Goal: Task Accomplishment & Management: Use online tool/utility

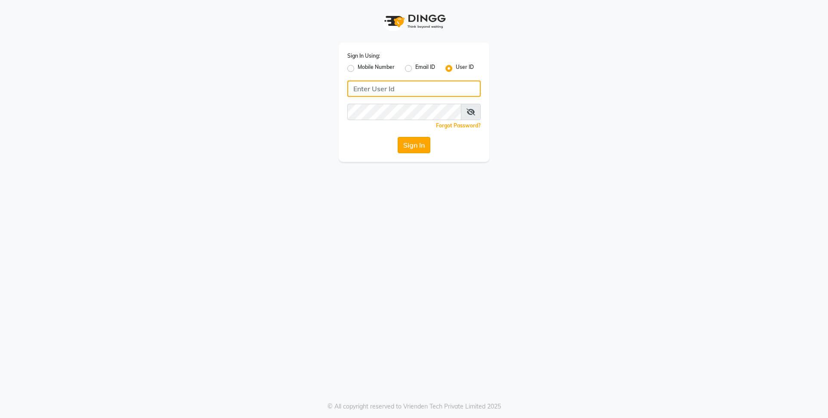
type input "E1814-01"
click at [409, 143] on button "Sign In" at bounding box center [414, 145] width 33 height 16
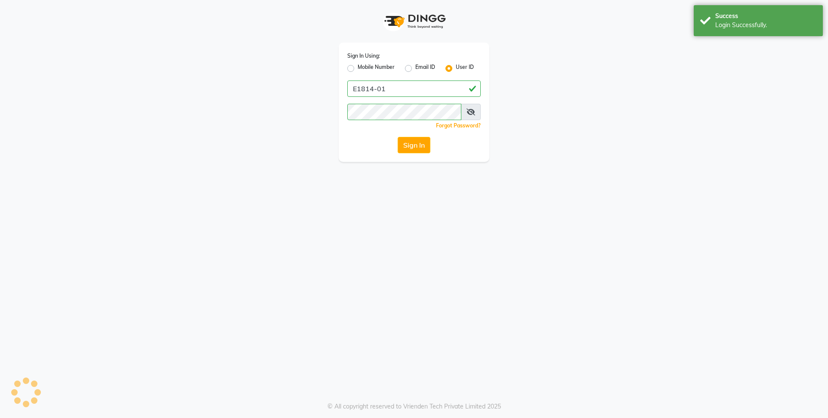
select select "service"
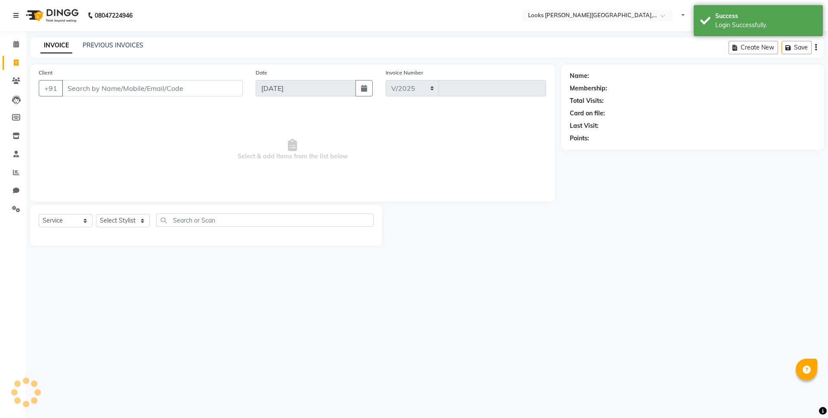
select select "en"
select select "4385"
type input "5207"
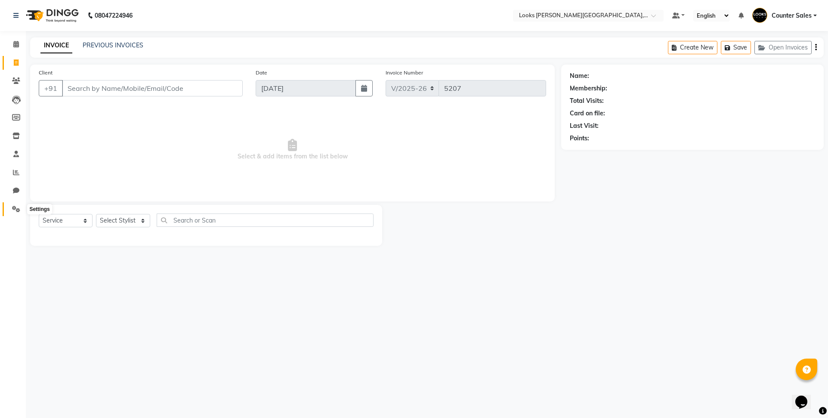
click at [15, 209] on icon at bounding box center [16, 209] width 8 height 6
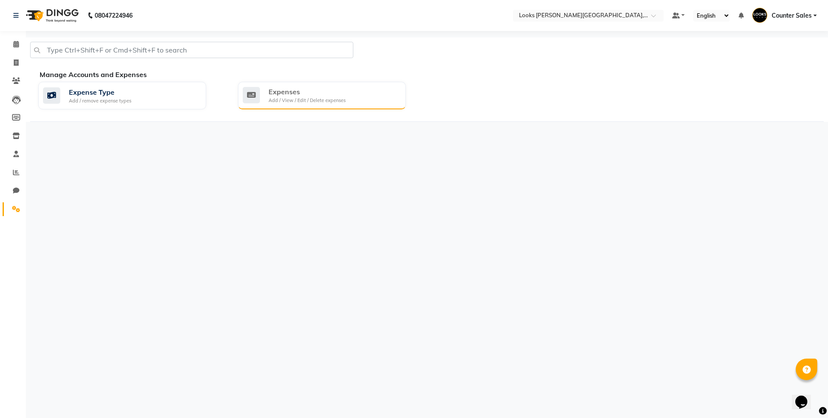
click at [318, 99] on div "Add / View / Edit / Delete expenses" at bounding box center [307, 100] width 77 height 7
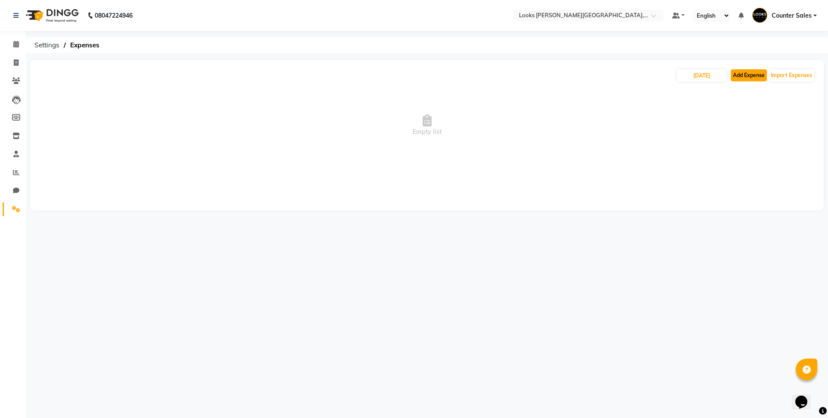
click at [745, 78] on button "Add Expense" at bounding box center [749, 75] width 36 height 12
select select "1"
select select "3192"
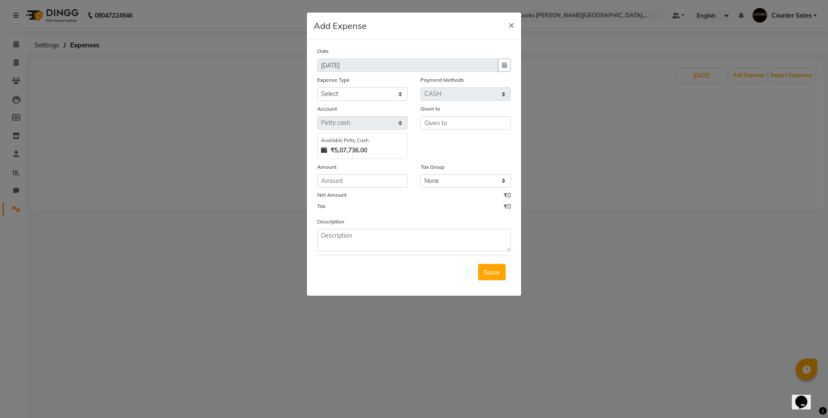
click at [16, 171] on ngb-modal-window "Add Expense × Date [DATE] Expense Type Select Bank Deposit Blinkit Cash Handove…" at bounding box center [414, 209] width 828 height 418
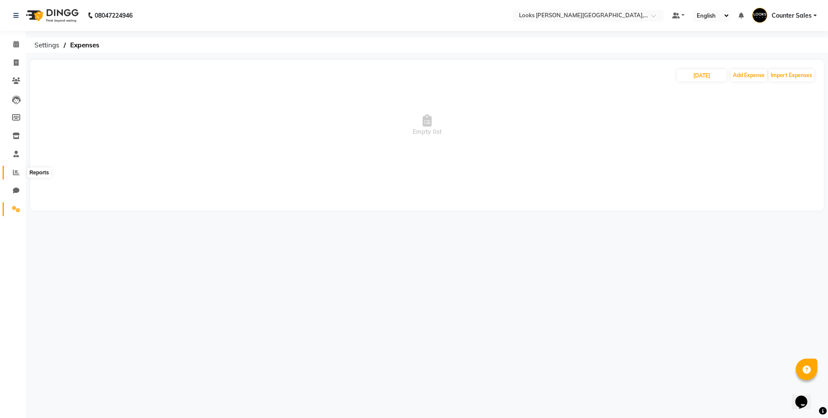
click at [16, 171] on icon at bounding box center [16, 172] width 6 height 6
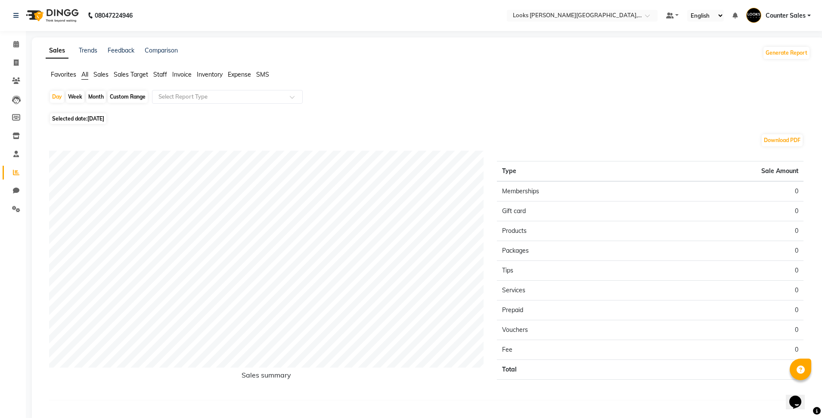
click at [65, 121] on span "Selected date: [DATE]" at bounding box center [78, 118] width 56 height 11
select select "9"
select select "2025"
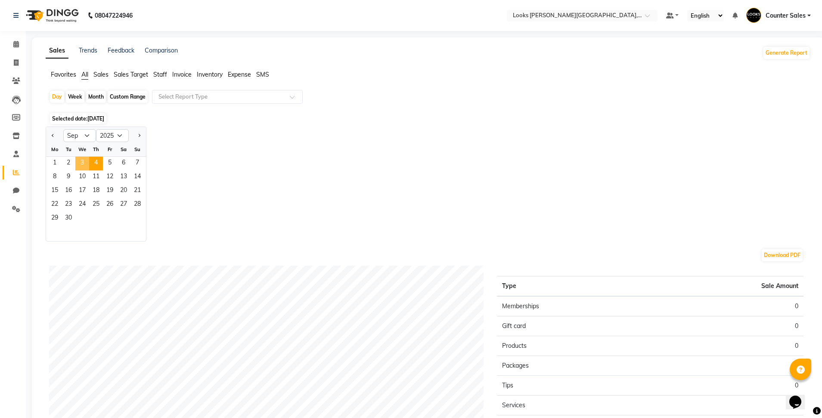
click at [82, 162] on span "3" at bounding box center [82, 164] width 14 height 14
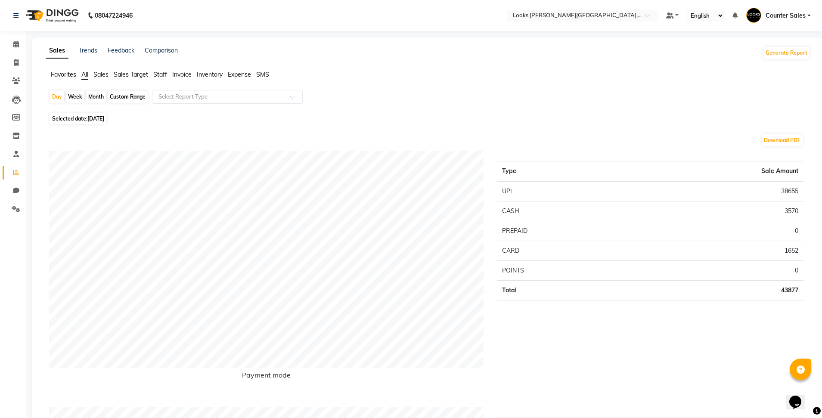
click at [161, 76] on span "Staff" at bounding box center [160, 75] width 14 height 8
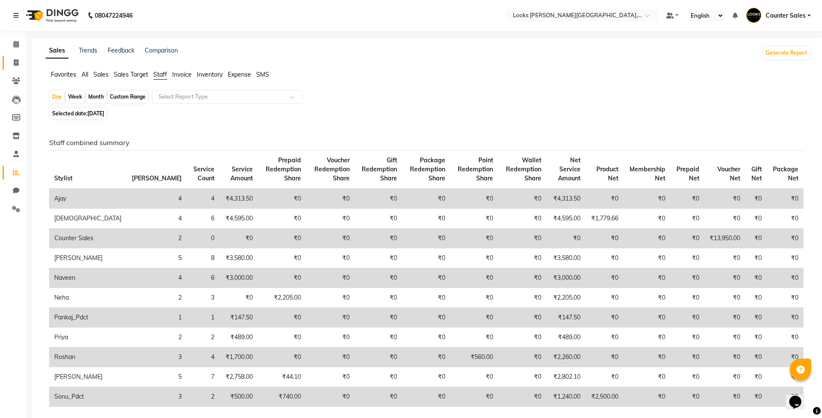
click at [16, 62] on icon at bounding box center [16, 62] width 5 height 6
select select "service"
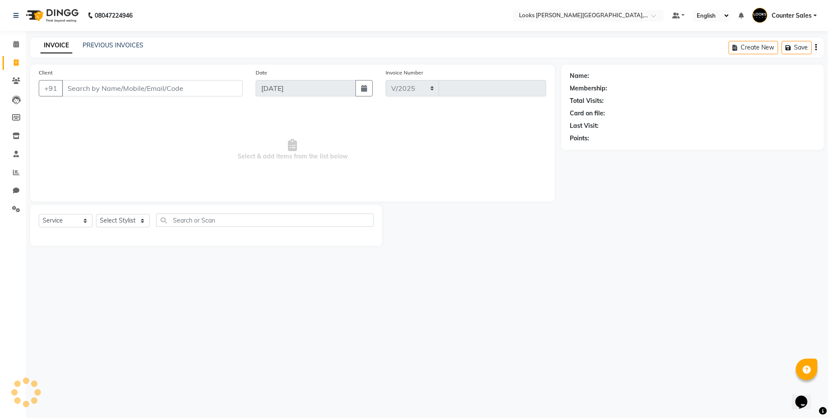
select select "4385"
type input "5207"
click at [766, 323] on div "08047224946 Select Location × Looks [PERSON_NAME][GEOGRAPHIC_DATA], Jaipur Defa…" at bounding box center [414, 209] width 828 height 418
